Goal: Register for event/course

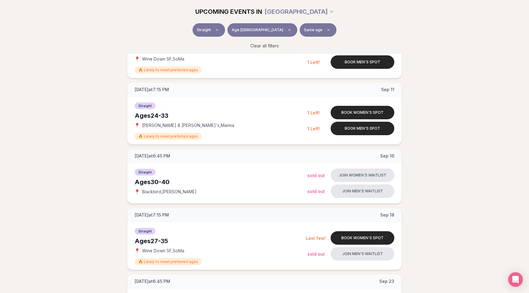
scroll to position [122, 0]
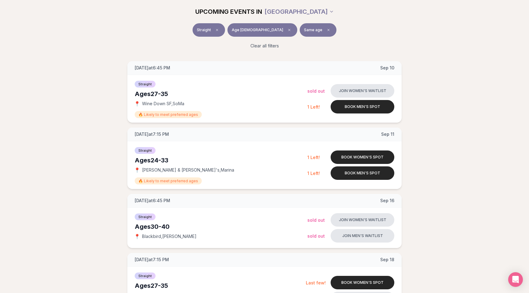
scroll to position [0, 0]
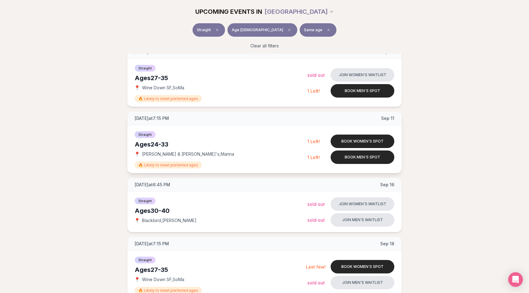
scroll to position [93, 0]
click at [143, 145] on div "Ages [DEMOGRAPHIC_DATA]" at bounding box center [221, 144] width 173 height 9
click at [141, 145] on div "Ages [DEMOGRAPHIC_DATA]" at bounding box center [221, 144] width 173 height 9
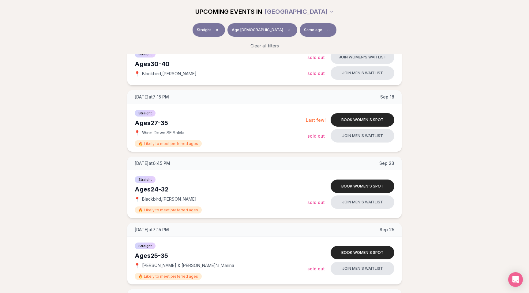
scroll to position [243, 0]
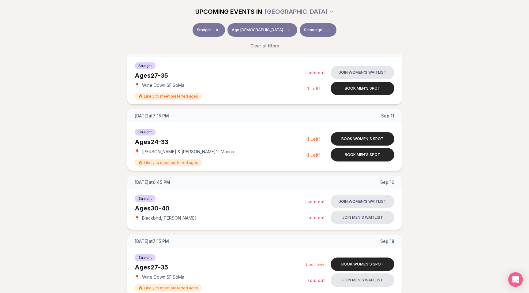
scroll to position [93, 0]
